Goal: Task Accomplishment & Management: Use online tool/utility

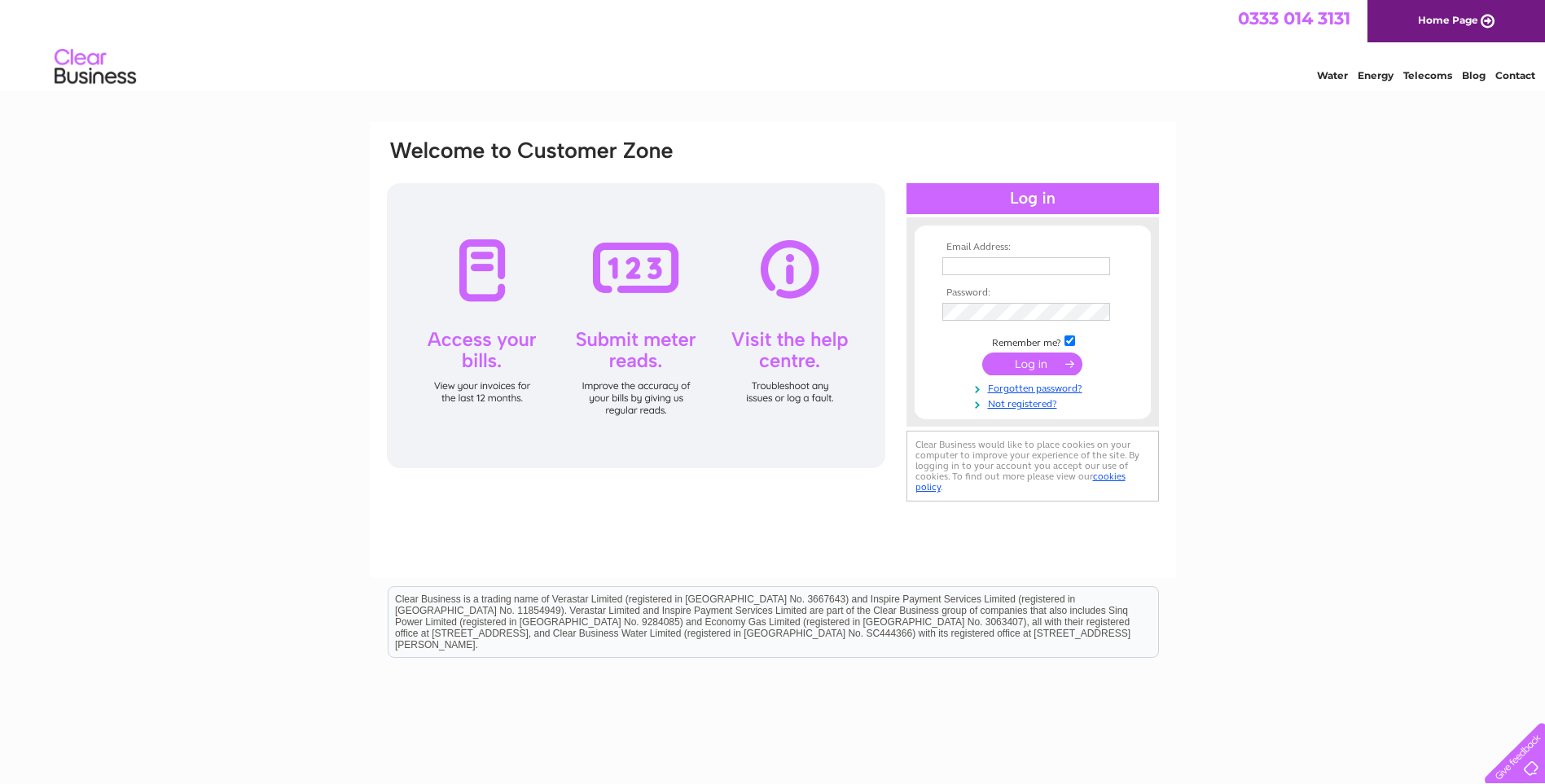
type input "[PERSON_NAME][EMAIL_ADDRESS][DOMAIN_NAME]"
click at [1026, 363] on input "submit" at bounding box center [1033, 364] width 100 height 23
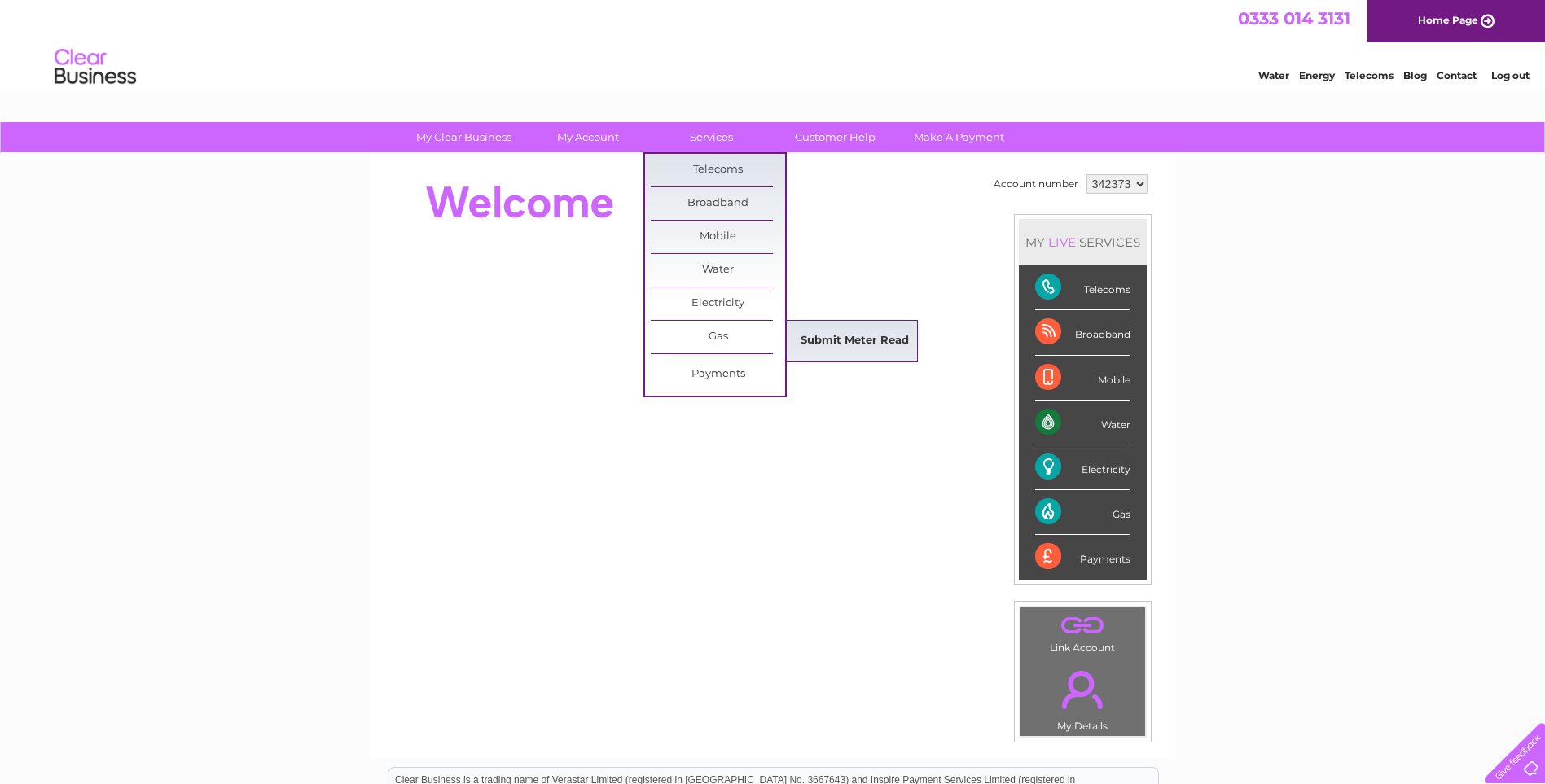
click at [874, 337] on link "Submit Meter Read" at bounding box center [855, 341] width 135 height 33
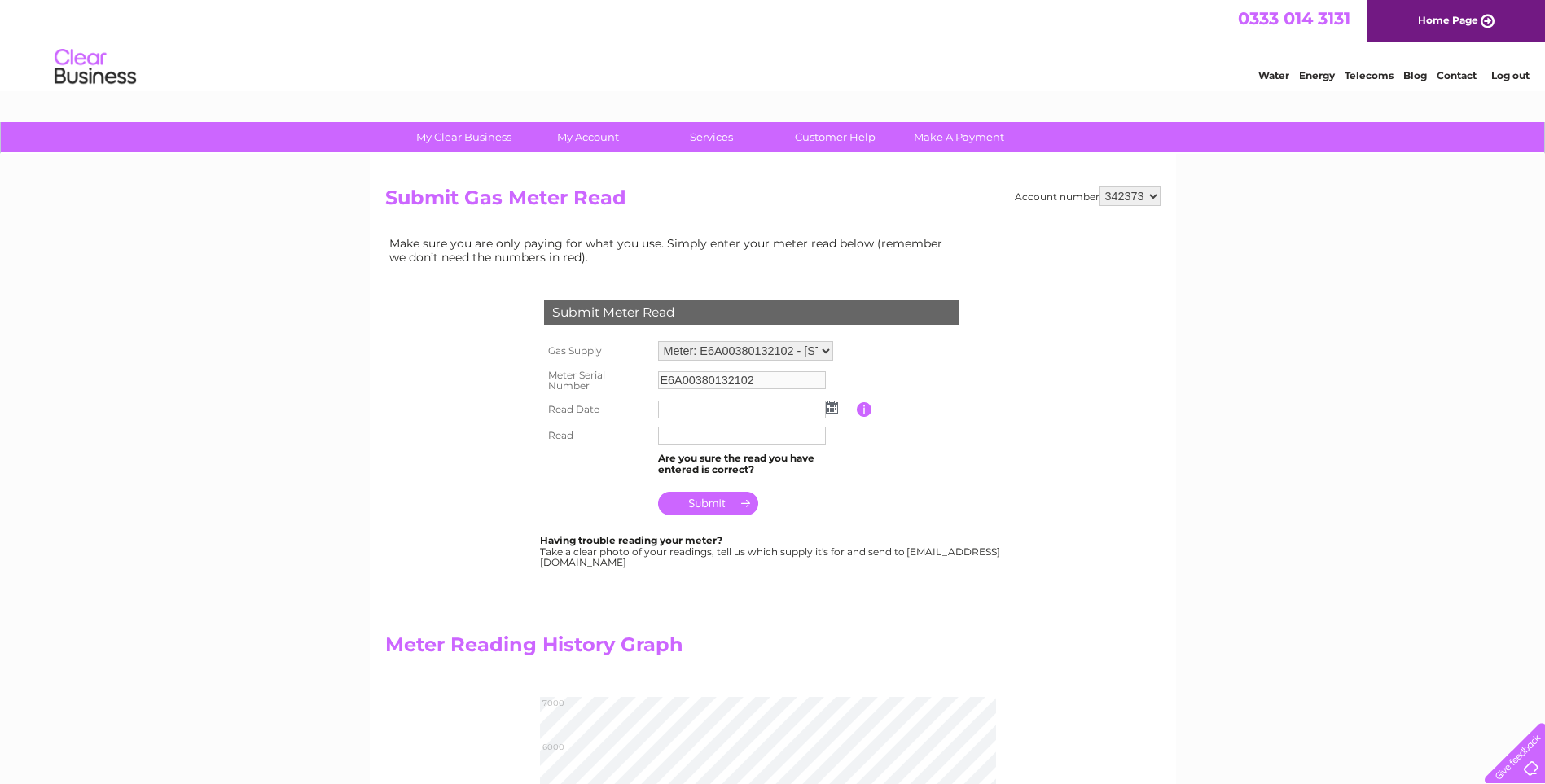
click at [834, 407] on img at bounding box center [832, 407] width 12 height 13
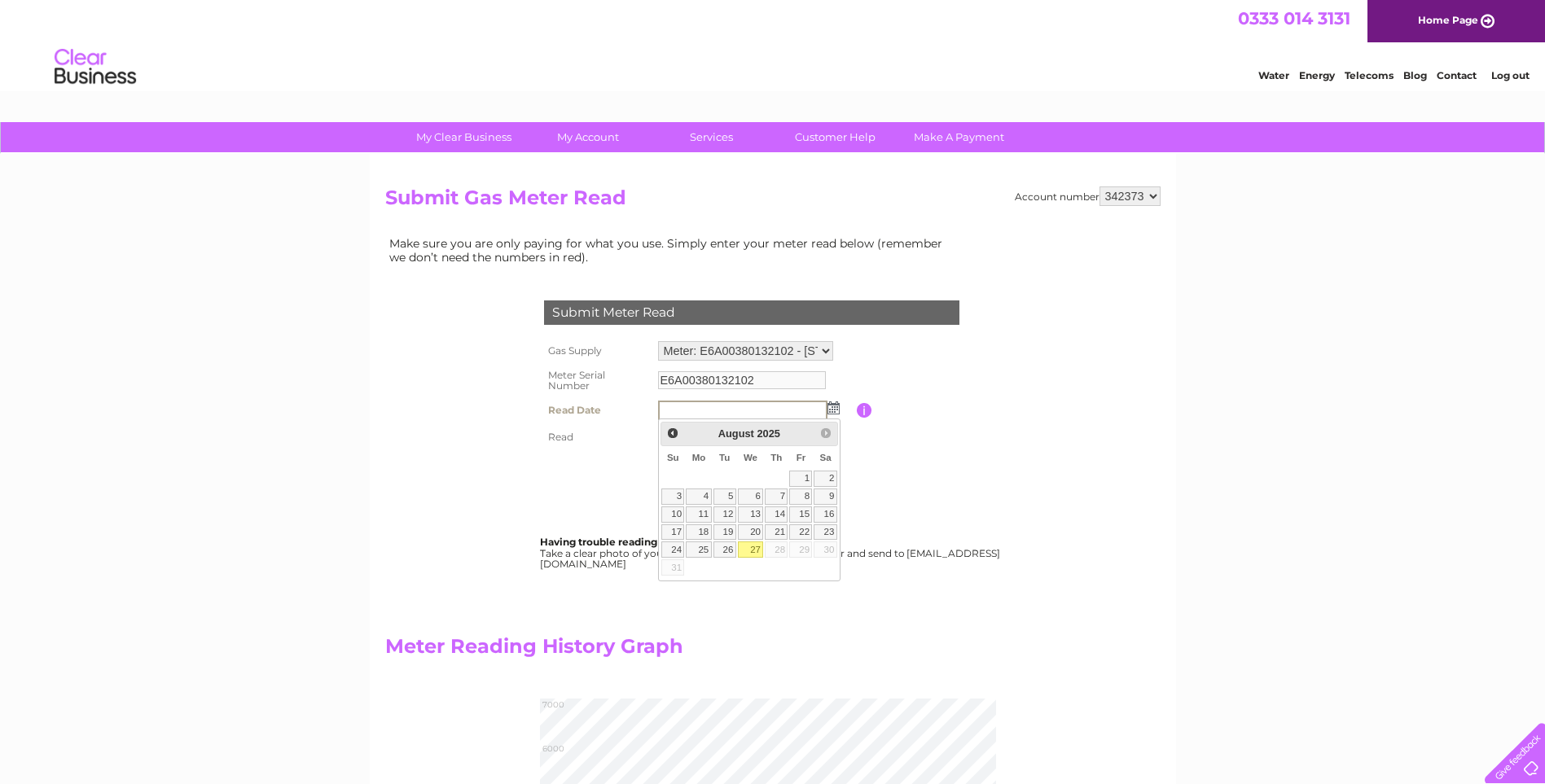
click at [752, 550] on link "27" at bounding box center [751, 549] width 26 height 17
type input "[DATE]"
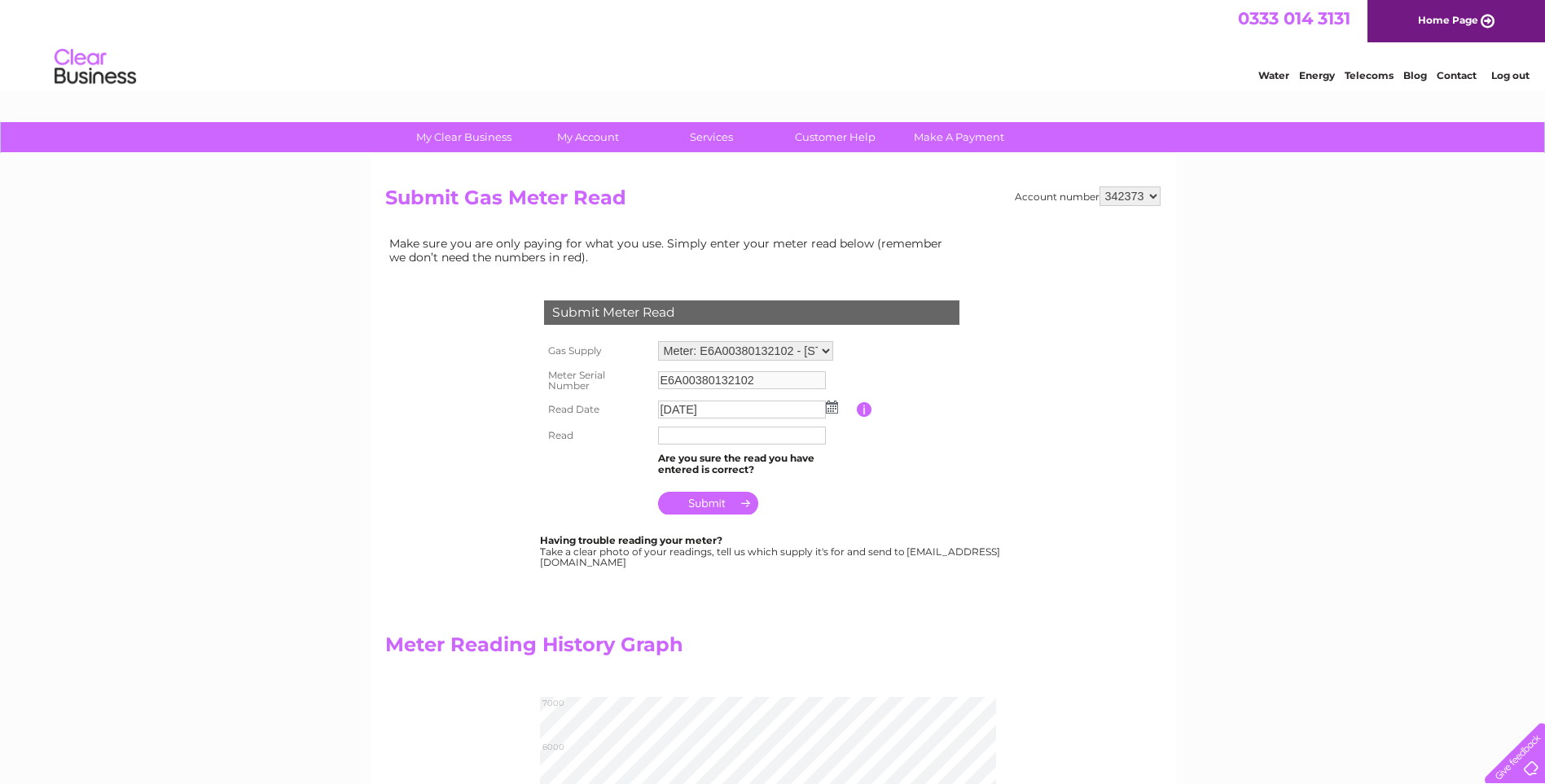
click at [679, 436] on input "text" at bounding box center [741, 436] width 168 height 18
type input "06005"
click at [714, 507] on input "submit" at bounding box center [708, 505] width 100 height 23
